Goal: Check status: Check status

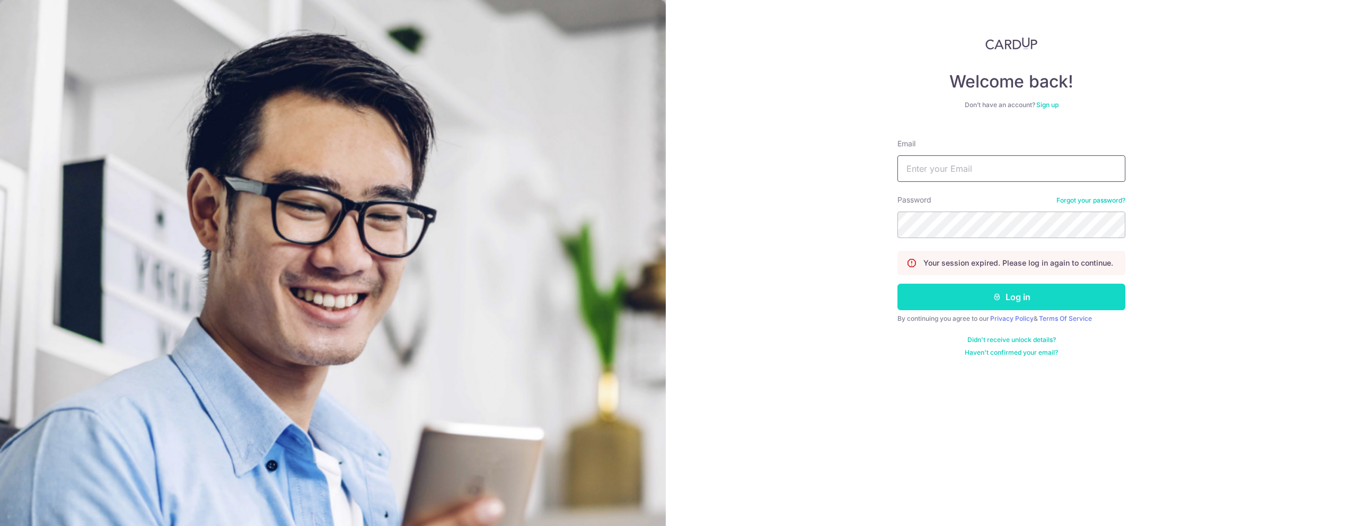
type input "[EMAIL_ADDRESS][DOMAIN_NAME]"
click at [1011, 291] on button "Log in" at bounding box center [1012, 297] width 228 height 27
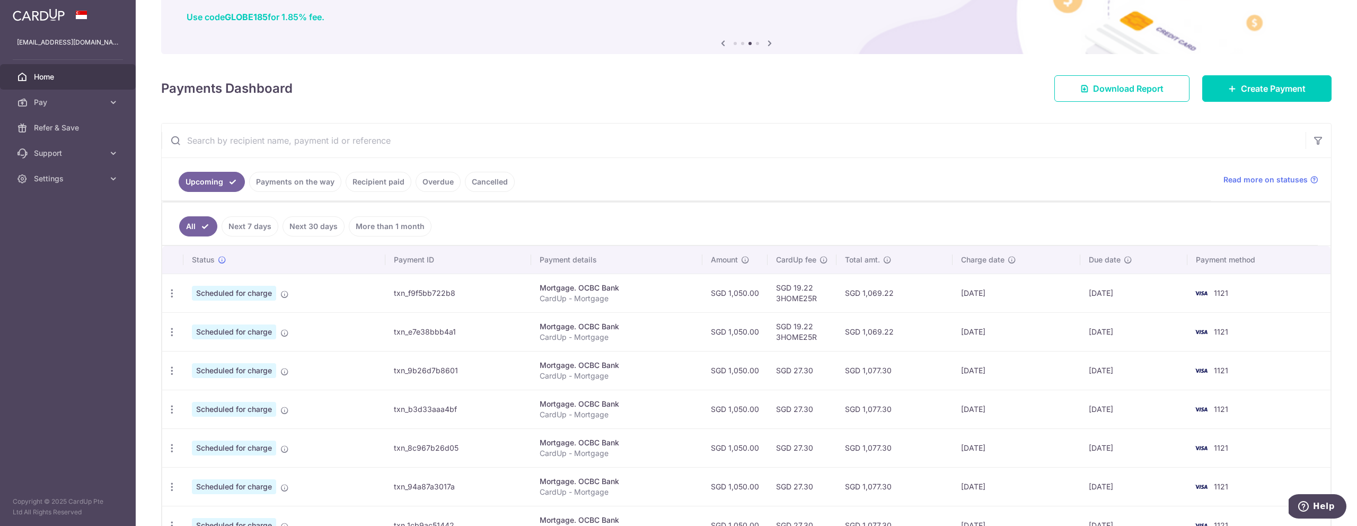
scroll to position [79, 0]
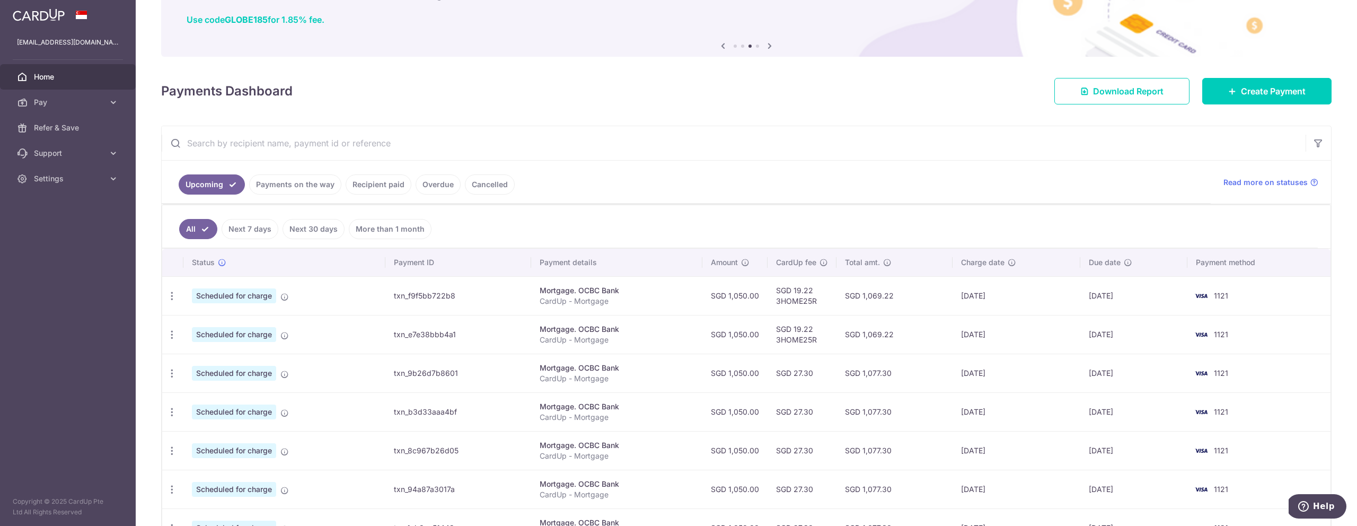
click at [303, 182] on link "Payments on the way" at bounding box center [295, 184] width 92 height 20
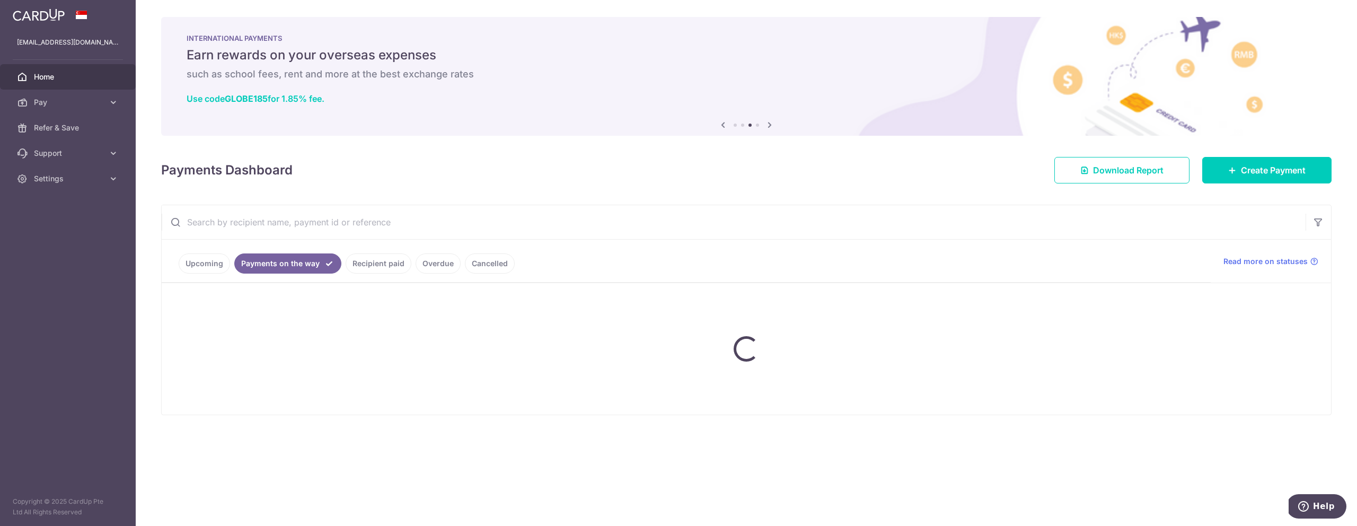
scroll to position [0, 0]
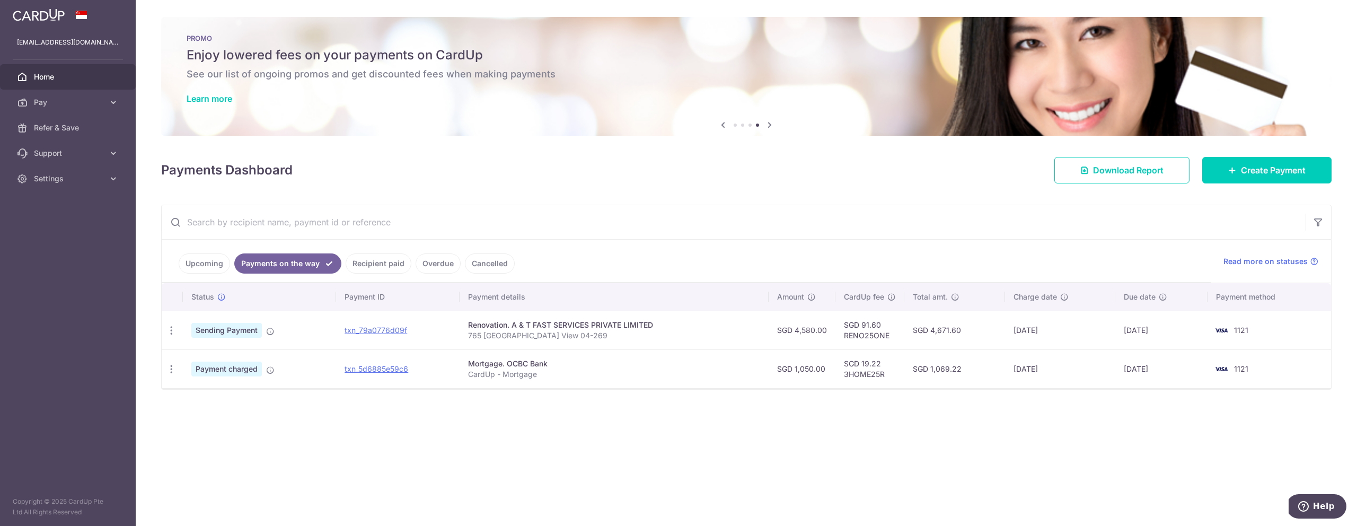
click at [734, 265] on ul "Upcoming Payments on the way Recipient paid Overdue Cancelled" at bounding box center [686, 261] width 1049 height 43
